Goal: Check status

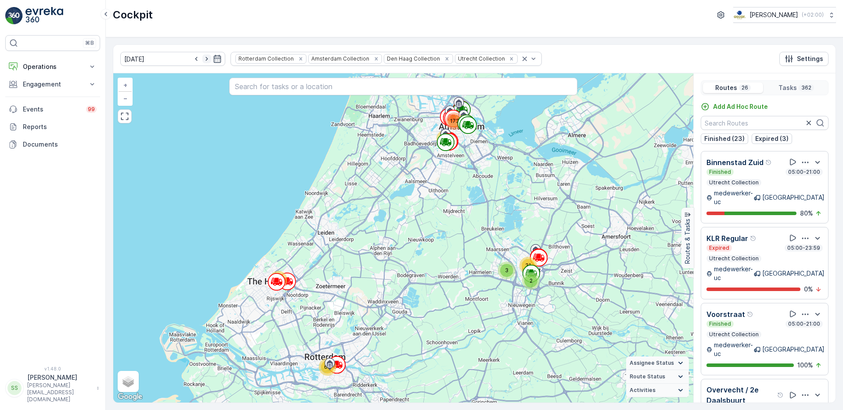
click at [202, 59] on icon "button" at bounding box center [206, 58] width 9 height 9
type input "[DATE]"
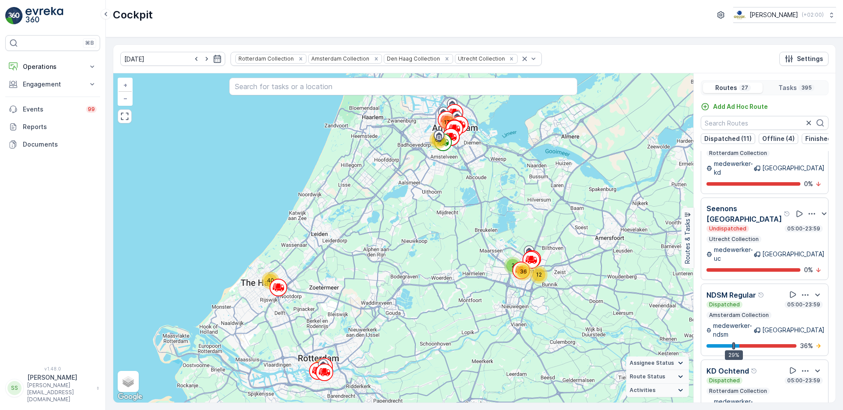
scroll to position [22, 0]
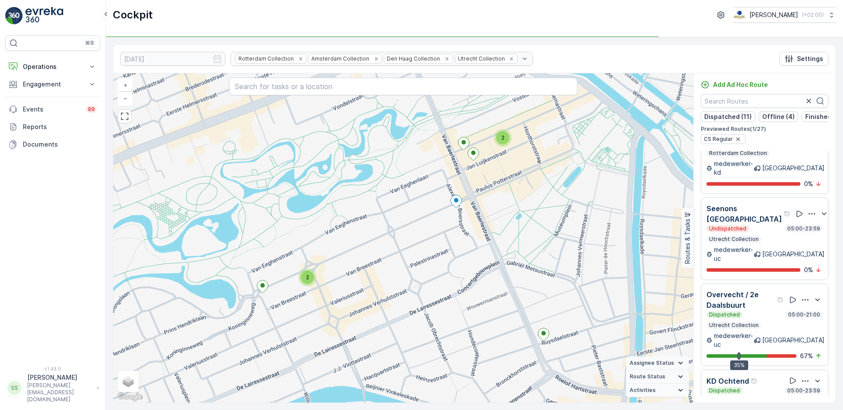
scroll to position [1424, 0]
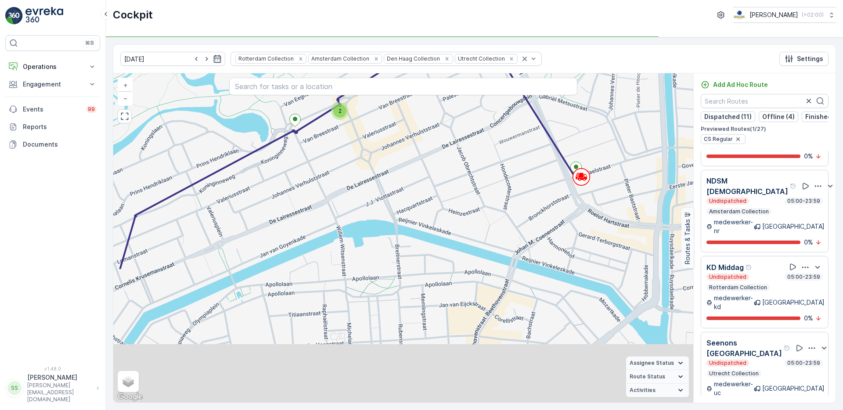
drag, startPoint x: 569, startPoint y: 316, endPoint x: 568, endPoint y: 227, distance: 88.7
click at [593, 161] on div "2 2 + − Satellite Roadmap Terrain Hybrid Leaflet Keyboard shortcuts Map Data Ma…" at bounding box center [403, 237] width 580 height 329
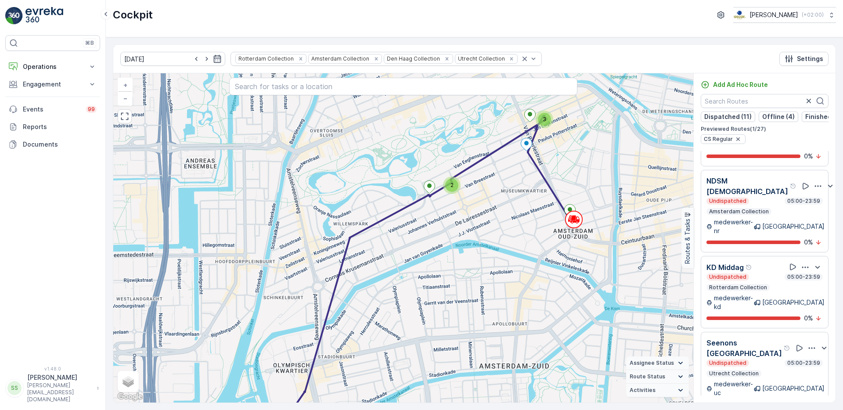
scroll to position [1580, 0]
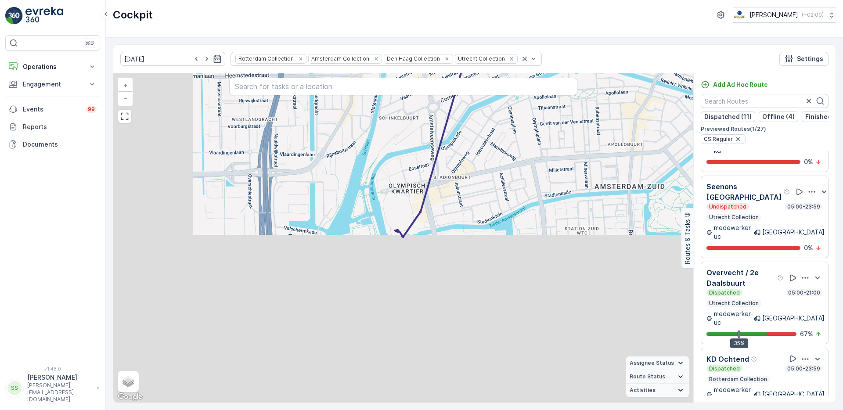
drag, startPoint x: 564, startPoint y: 311, endPoint x: 664, endPoint y: 156, distance: 184.2
click at [664, 156] on div "2 3 + − Satellite Roadmap Terrain Hybrid Leaflet Keyboard shortcuts Map Data Ma…" at bounding box center [403, 237] width 580 height 329
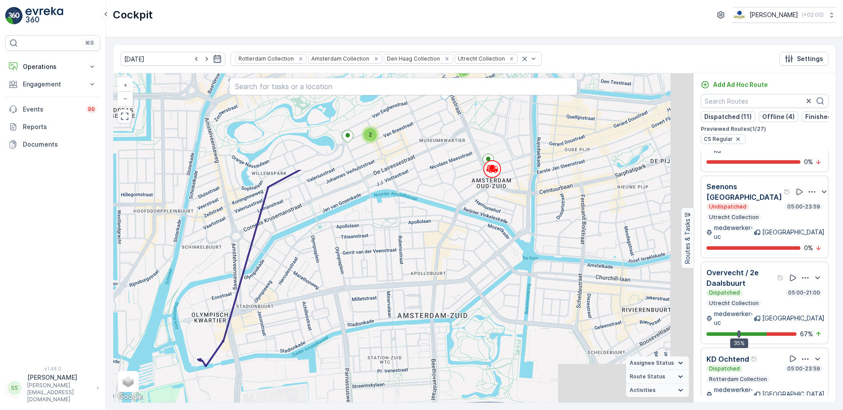
drag, startPoint x: 642, startPoint y: 210, endPoint x: 443, endPoint y: 341, distance: 238.3
click at [443, 341] on div "2 3 + − Satellite Roadmap Terrain Hybrid Leaflet Keyboard shortcuts Map Data Ma…" at bounding box center [403, 237] width 580 height 329
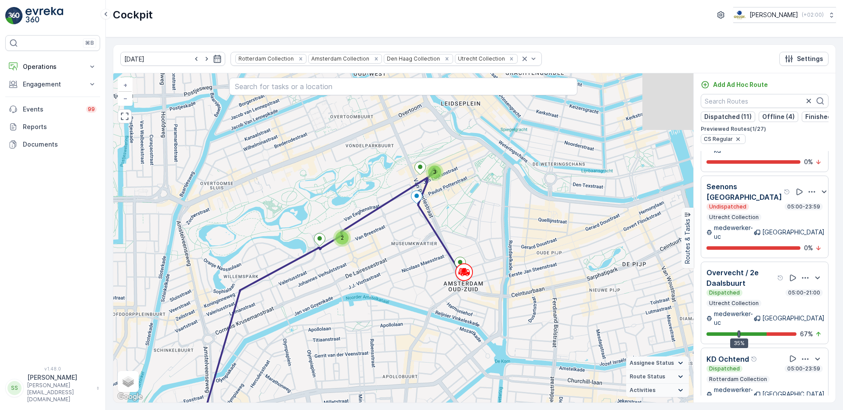
drag, startPoint x: 478, startPoint y: 218, endPoint x: 452, endPoint y: 320, distance: 105.2
click at [452, 320] on div "2 3 + − Satellite Roadmap Terrain Hybrid Leaflet Keyboard shortcuts Map Data Ma…" at bounding box center [403, 237] width 580 height 329
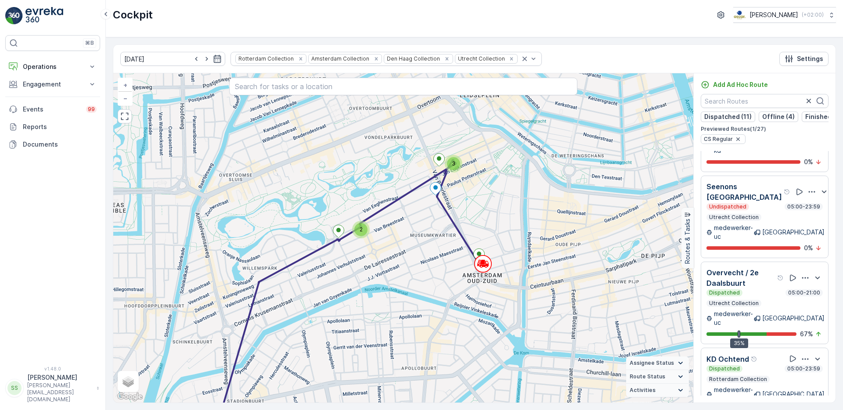
drag, startPoint x: 521, startPoint y: 305, endPoint x: 540, endPoint y: 298, distance: 20.9
click at [540, 298] on div "2 3 + − Satellite Roadmap Terrain Hybrid Leaflet Keyboard shortcuts Map Data Ma…" at bounding box center [403, 237] width 580 height 329
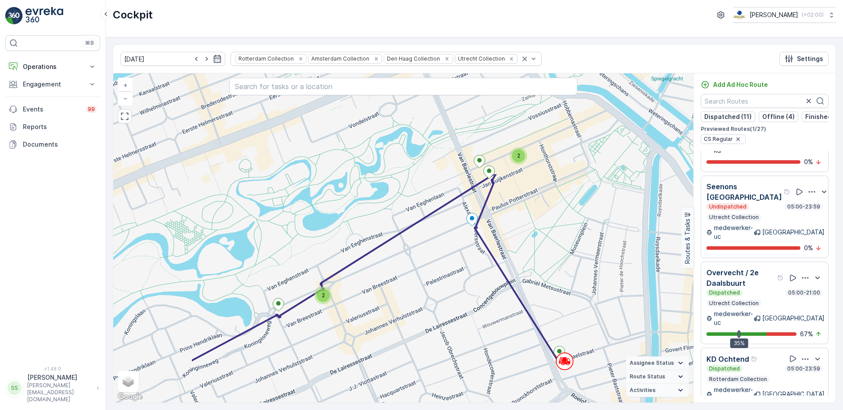
drag, startPoint x: 491, startPoint y: 162, endPoint x: 623, endPoint y: 289, distance: 182.5
click at [623, 289] on div "2 2 + − Satellite Roadmap Terrain Hybrid Leaflet Keyboard shortcuts Map Data Ma…" at bounding box center [403, 237] width 580 height 329
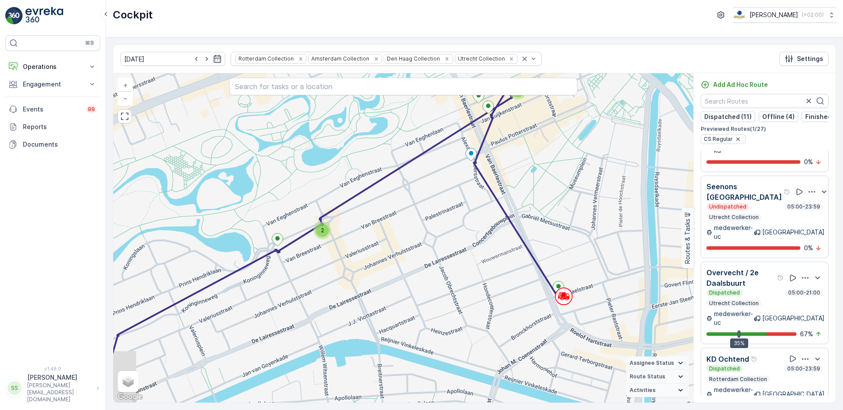
drag, startPoint x: 581, startPoint y: 306, endPoint x: 522, endPoint y: 100, distance: 214.2
click at [571, 214] on div "2 2 + − Satellite Roadmap Terrain Hybrid Leaflet Keyboard shortcuts Map Data Ma…" at bounding box center [403, 237] width 580 height 329
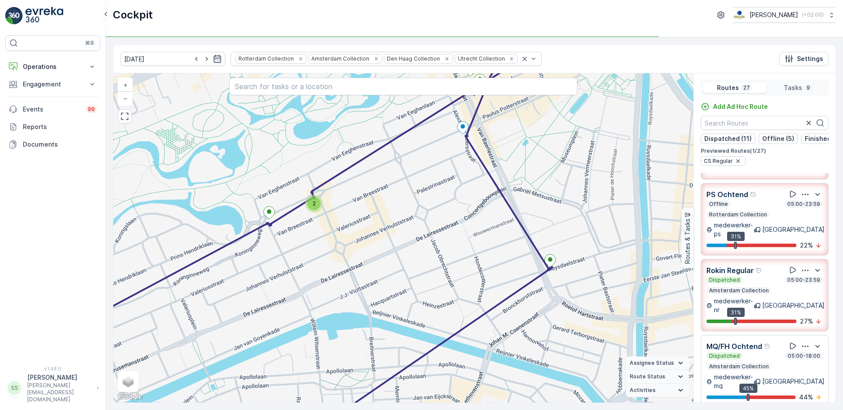
scroll to position [0, 0]
